Goal: Information Seeking & Learning: Learn about a topic

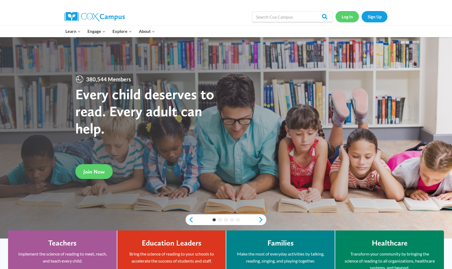
click at [350, 18] on link "Log In" at bounding box center [347, 16] width 23 height 11
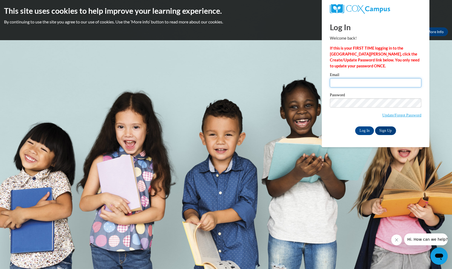
type input "sturycz.kar@bristol.k12.wi.us"
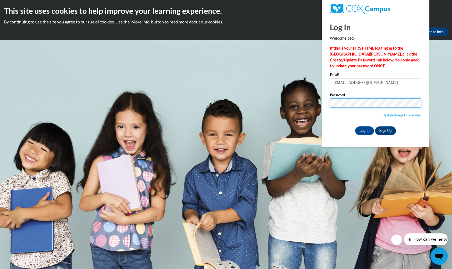
click at [364, 129] on input "Log In" at bounding box center [364, 130] width 19 height 9
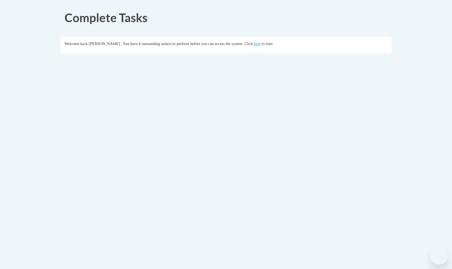
click at [363, 132] on body "Complete Tasks Welcome back Karla Sturycz . You have 1 outstanding task(s) to p…" at bounding box center [226, 134] width 452 height 269
click at [261, 43] on link "here" at bounding box center [257, 43] width 7 height 4
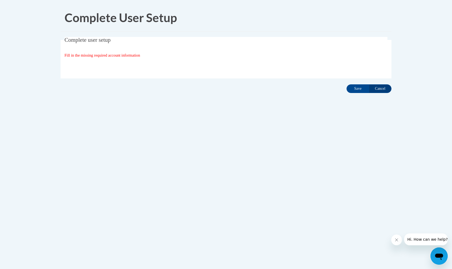
click at [126, 55] on span "Fill in the missing required account information" at bounding box center [103, 55] width 76 height 4
click at [358, 90] on input "Save" at bounding box center [358, 88] width 23 height 9
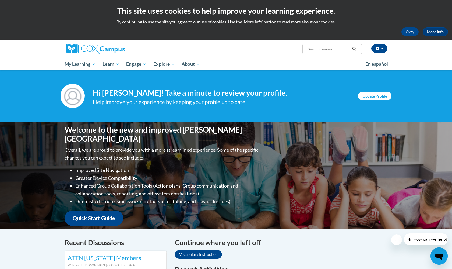
click at [365, 96] on link "Update Profile" at bounding box center [374, 96] width 33 height 9
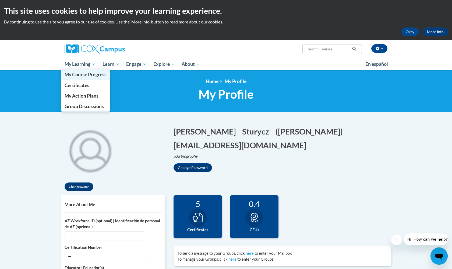
click at [81, 71] on link "My Course Progress" at bounding box center [85, 74] width 49 height 10
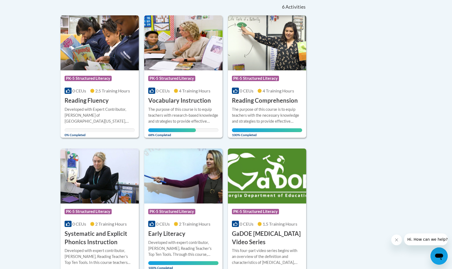
scroll to position [117, 0]
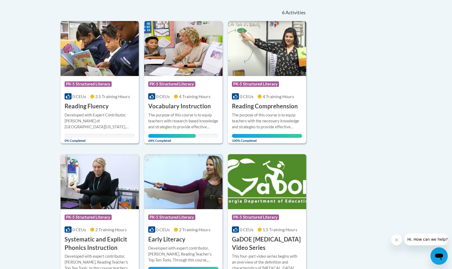
click at [162, 58] on img at bounding box center [183, 48] width 78 height 55
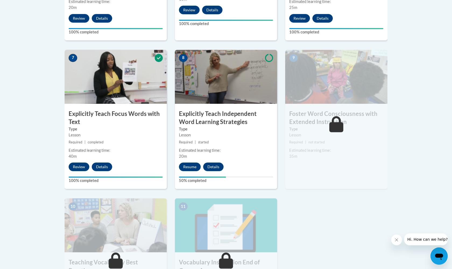
scroll to position [424, 0]
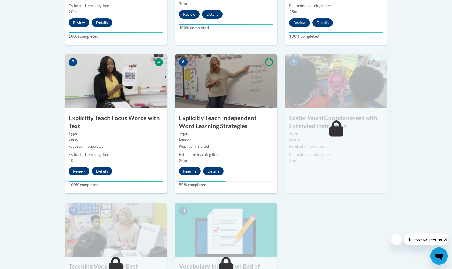
click at [190, 169] on button "Resume" at bounding box center [190, 171] width 22 height 9
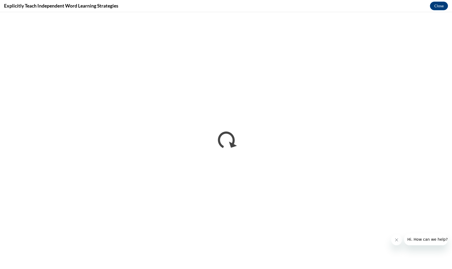
scroll to position [0, 0]
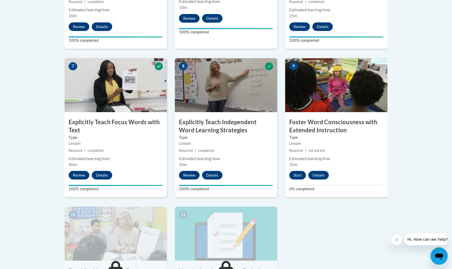
scroll to position [421, 0]
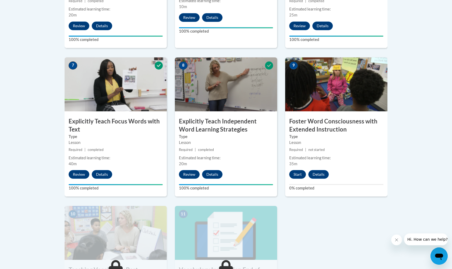
click at [294, 173] on button "Start" at bounding box center [297, 174] width 17 height 9
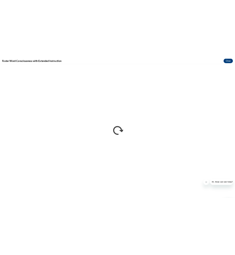
scroll to position [0, 0]
